Goal: Task Accomplishment & Management: Use online tool/utility

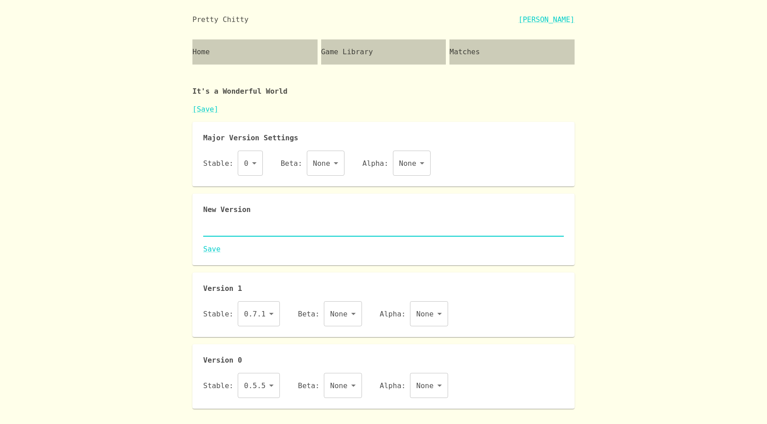
click at [257, 226] on textarea at bounding box center [383, 229] width 360 height 10
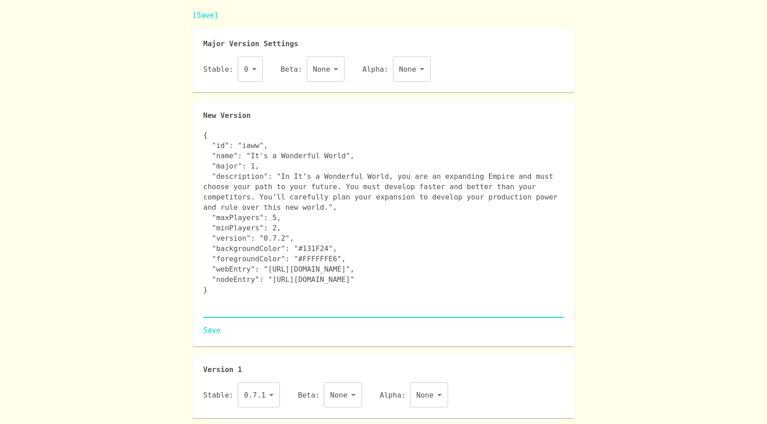
scroll to position [107, 0]
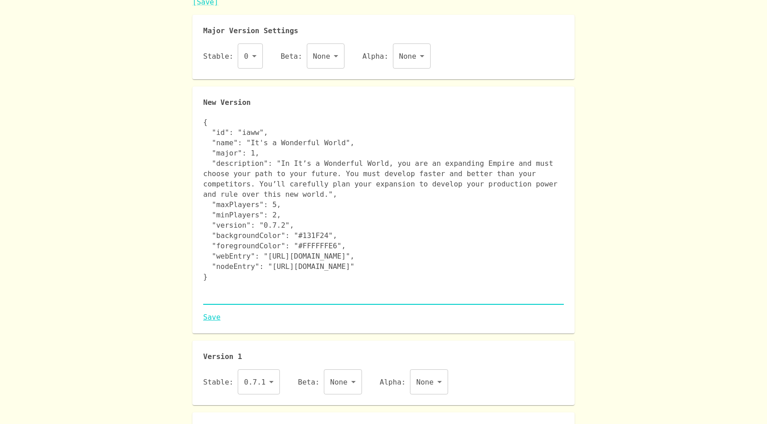
type textarea "{ "id": "iaww", "name": "It's a Wonderful World", "major": 1, "description": "I…"
click at [213, 316] on link "Save" at bounding box center [383, 317] width 360 height 11
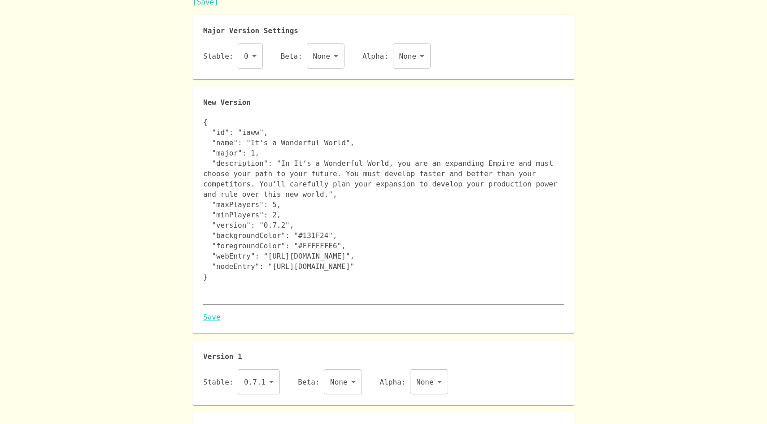
scroll to position [0, 0]
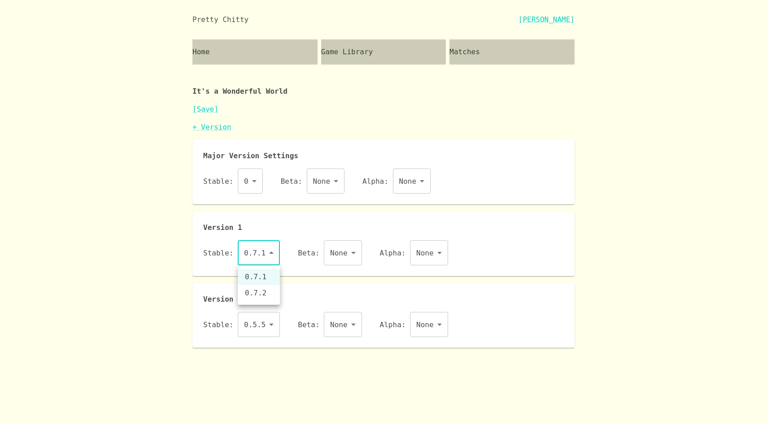
click at [268, 257] on body "Pretty Chitty Josh Breckman Home Game Library Matches It's a Wonderful World [S…" at bounding box center [383, 174] width 767 height 348
click at [263, 288] on li "0.7.2" at bounding box center [259, 293] width 42 height 16
type input "0.7.2"
click at [210, 112] on link "[Save]" at bounding box center [205, 109] width 26 height 9
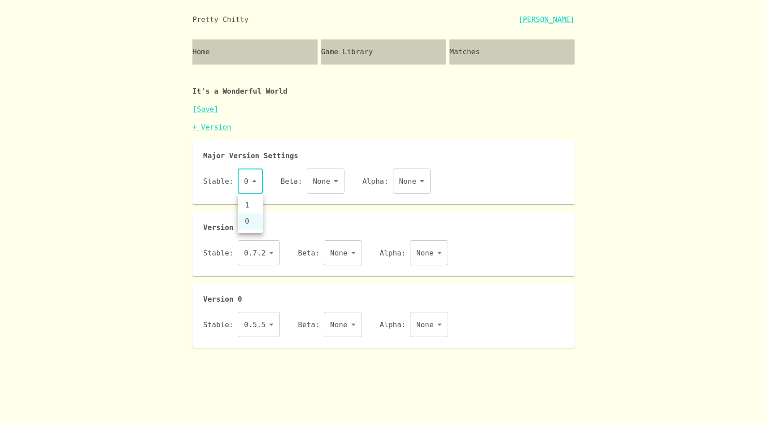
click at [246, 186] on body "Pretty Chitty Josh Breckman Home Game Library Matches It's a Wonderful World [S…" at bounding box center [383, 174] width 767 height 348
click at [247, 208] on li "1" at bounding box center [250, 205] width 25 height 16
type input "1"
click at [210, 111] on link "[Save]" at bounding box center [205, 109] width 26 height 9
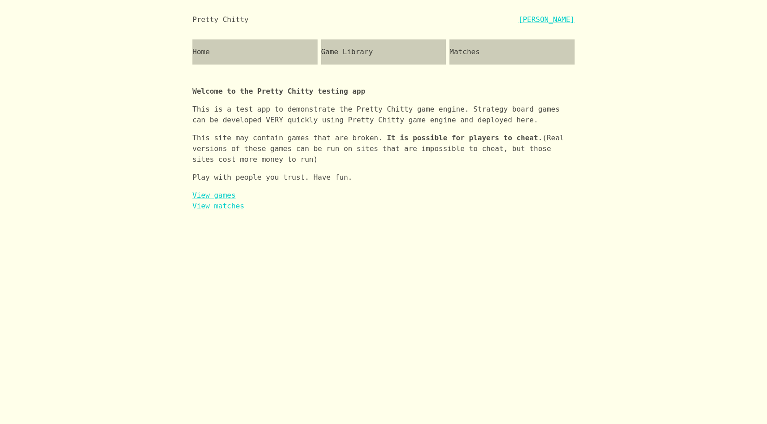
click at [473, 51] on div "Matches" at bounding box center [511, 51] width 125 height 25
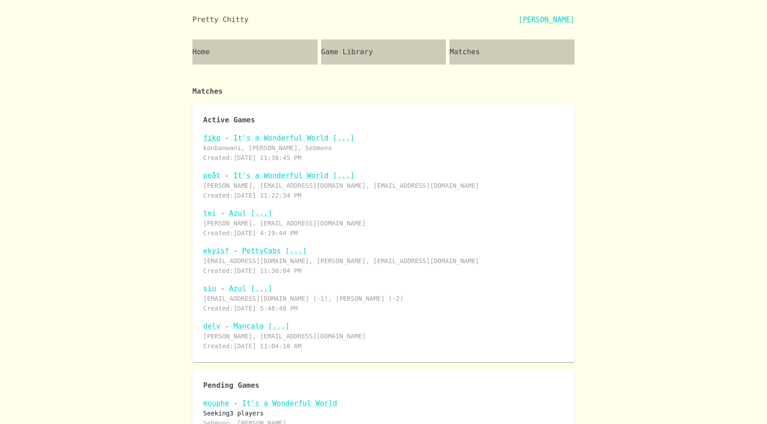
click at [214, 136] on link "fiko" at bounding box center [211, 138] width 17 height 9
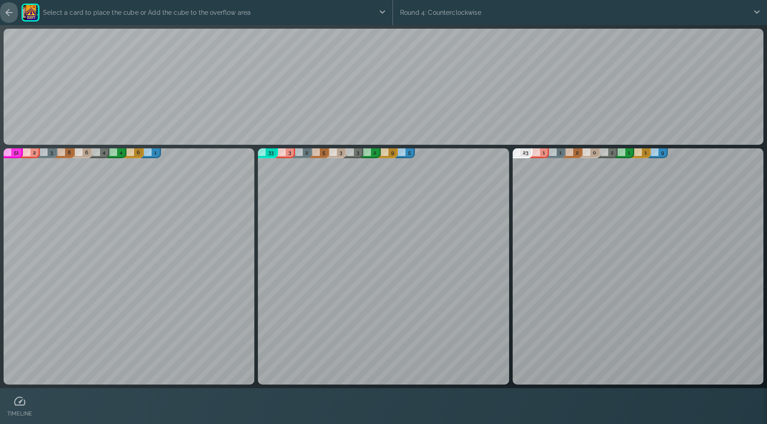
click at [12, 13] on icon "button" at bounding box center [9, 12] width 11 height 11
